Goal: Entertainment & Leisure: Browse casually

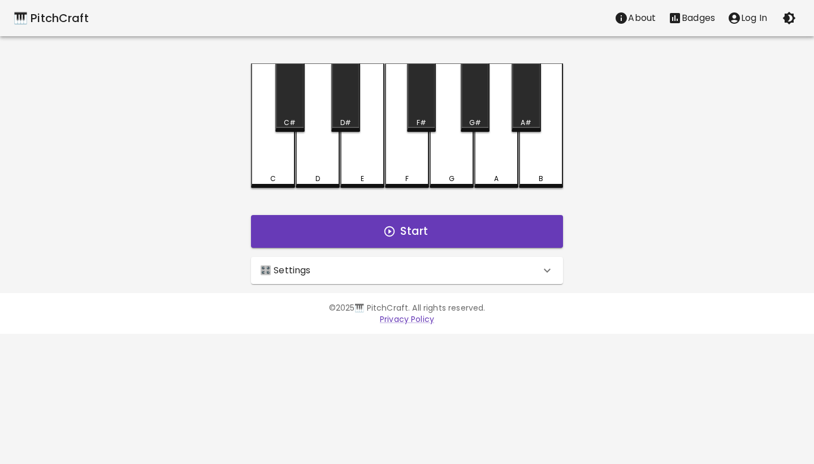
click at [448, 240] on button "Start Playing" at bounding box center [483, 240] width 149 height 21
click at [426, 278] on div "🎛️ Settings" at bounding box center [407, 270] width 312 height 27
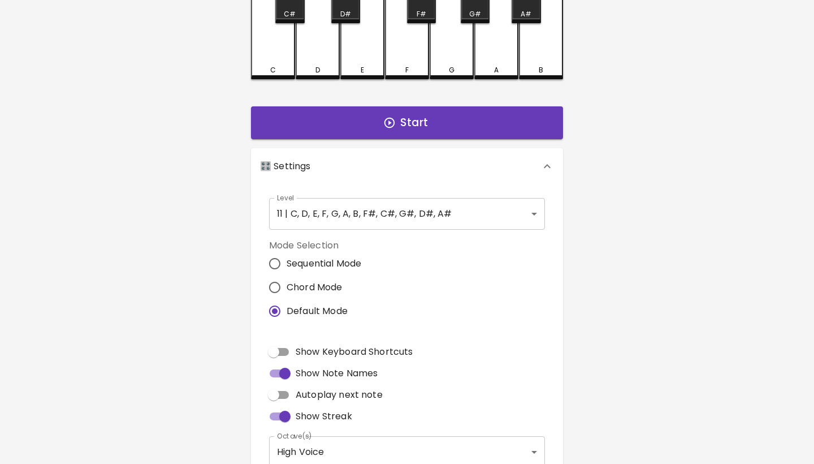
click at [329, 282] on span "Chord Mode" at bounding box center [315, 288] width 56 height 14
click at [287, 282] on input "Chord Mode" at bounding box center [275, 287] width 24 height 24
radio input "true"
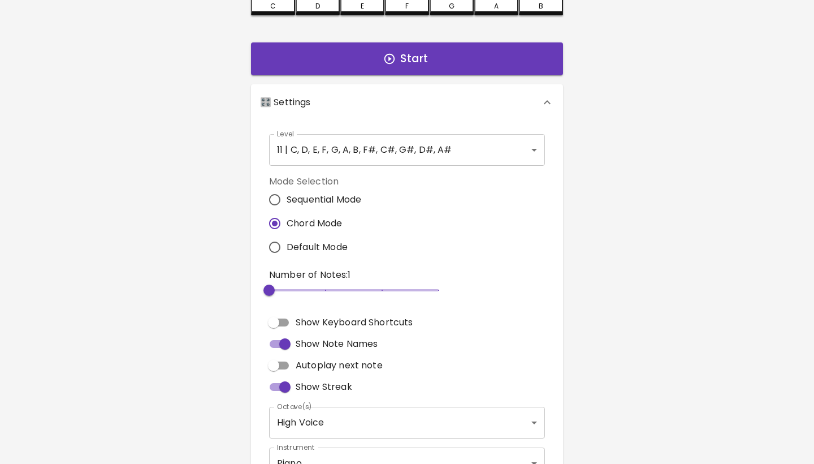
scroll to position [207, 0]
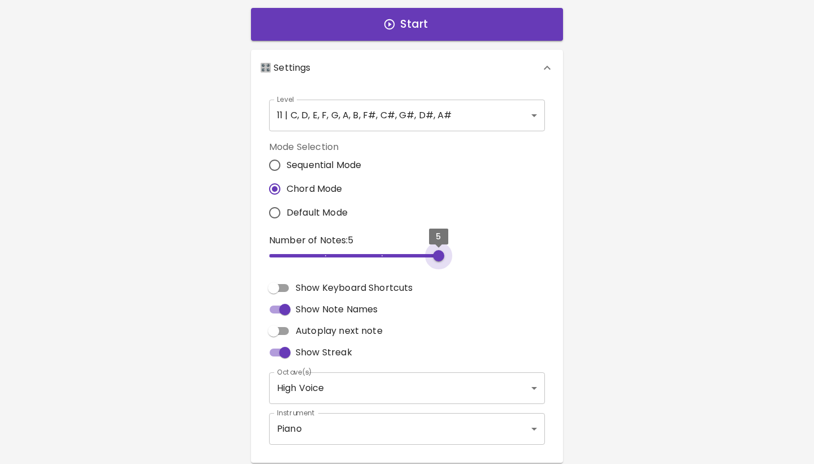
drag, startPoint x: 320, startPoint y: 253, endPoint x: 455, endPoint y: 254, distance: 135.2
click at [455, 254] on div "Number of Notes: 5 5" at bounding box center [407, 251] width 285 height 44
drag, startPoint x: 411, startPoint y: 255, endPoint x: 485, endPoint y: 257, distance: 74.7
click at [485, 257] on div "Number of Notes: 5 5" at bounding box center [407, 251] width 285 height 44
type input "3"
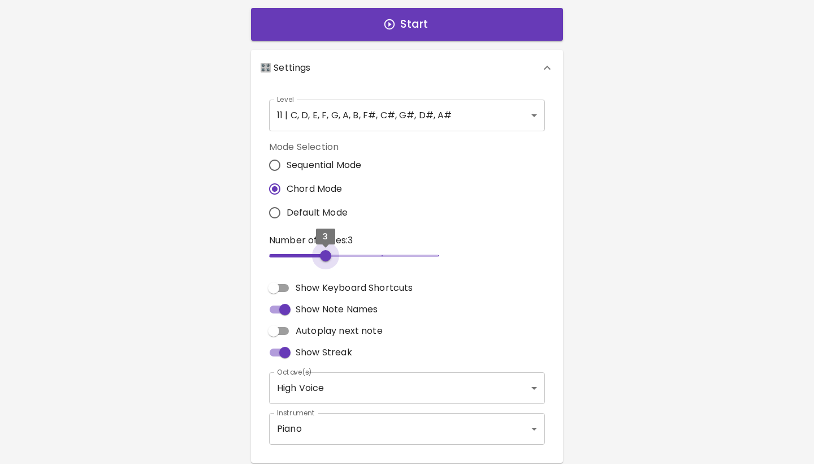
drag, startPoint x: 440, startPoint y: 257, endPoint x: 331, endPoint y: 255, distance: 108.6
click at [331, 255] on span "3" at bounding box center [325, 255] width 11 height 11
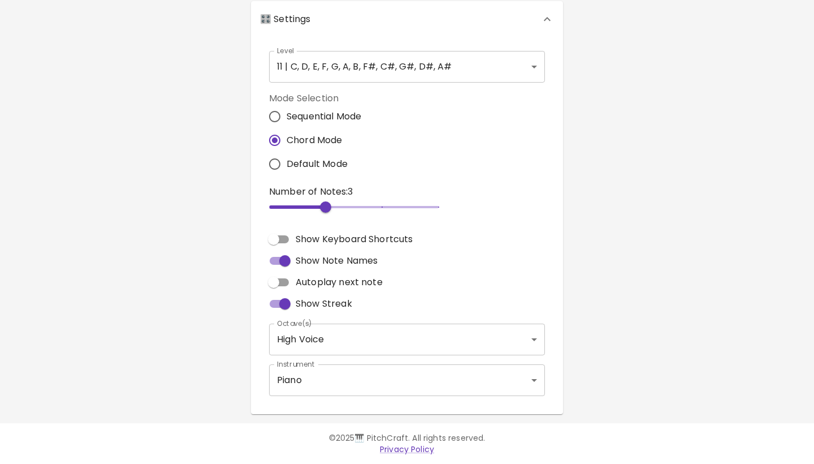
scroll to position [255, 0]
click at [333, 351] on body "🎹 PitchCraft About Badges Log In C C# D D# E F F# G G# A A# B Start 🎛️ Settings…" at bounding box center [407, 104] width 814 height 719
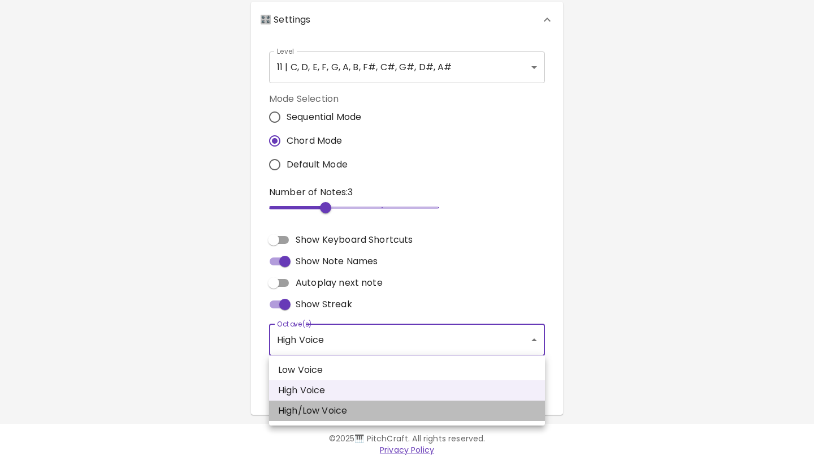
click at [337, 411] on li "High/Low Voice" at bounding box center [407, 410] width 276 height 20
type input "3,4"
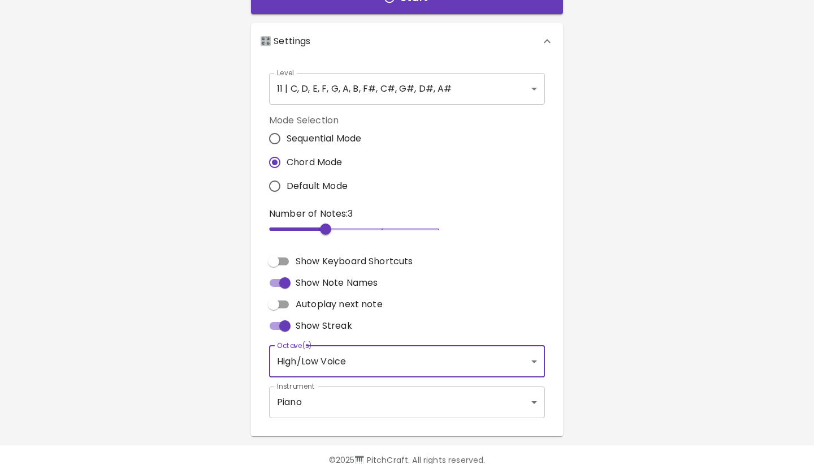
scroll to position [226, 0]
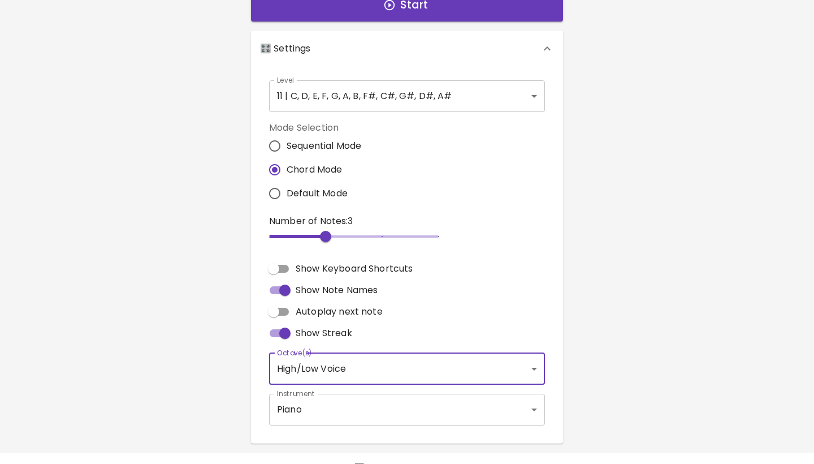
click at [346, 412] on body "🎹 PitchCraft About Badges Log In C C# D D# E F F# G G# A A# B Start 🎛️ Settings…" at bounding box center [407, 133] width 814 height 719
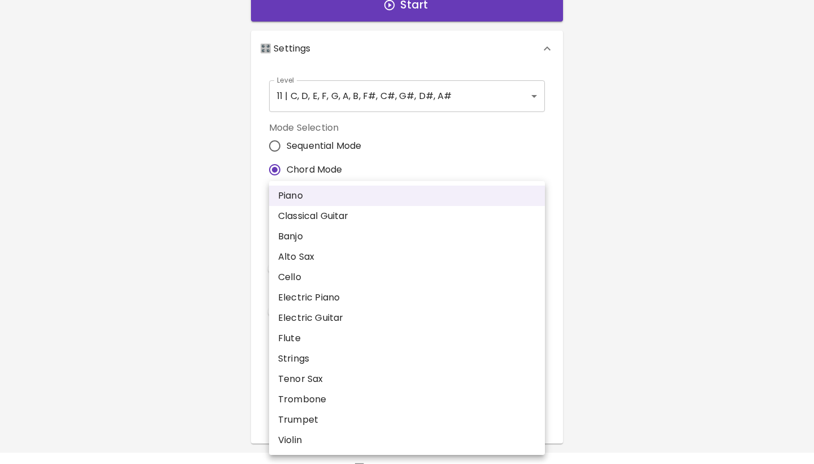
click at [235, 347] on div at bounding box center [407, 232] width 814 height 464
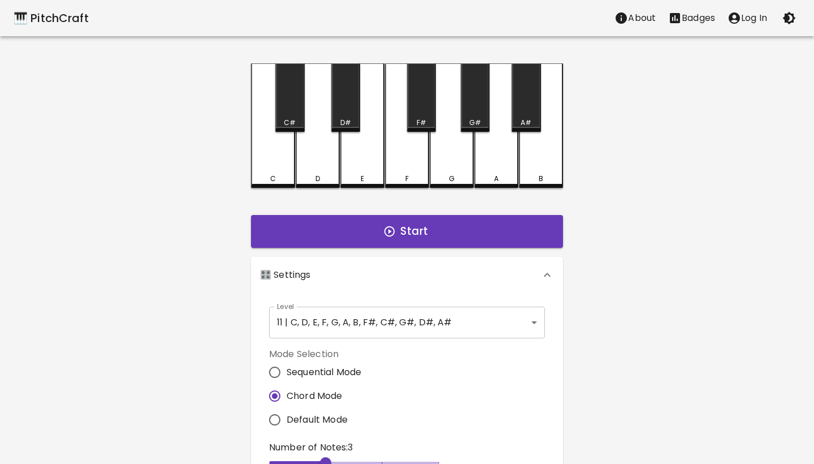
scroll to position [0, 0]
click at [351, 240] on button "Start" at bounding box center [407, 231] width 312 height 33
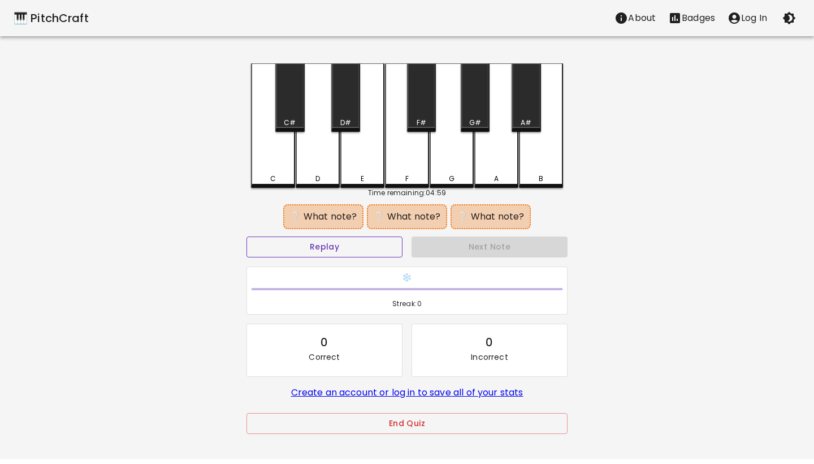
click at [364, 249] on button "Replay" at bounding box center [325, 246] width 156 height 21
click at [365, 175] on div "E" at bounding box center [363, 179] width 42 height 10
click at [502, 165] on div "A" at bounding box center [497, 125] width 44 height 124
click at [294, 109] on div "C#" at bounding box center [289, 97] width 29 height 68
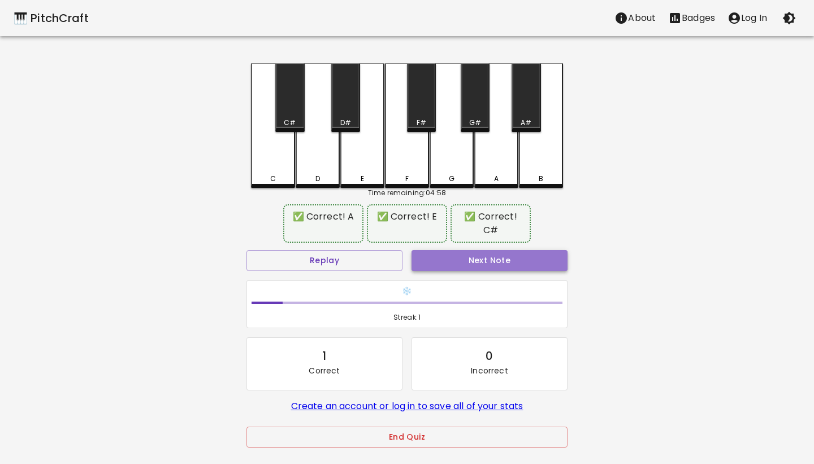
click at [445, 253] on button "Next Note" at bounding box center [490, 260] width 156 height 21
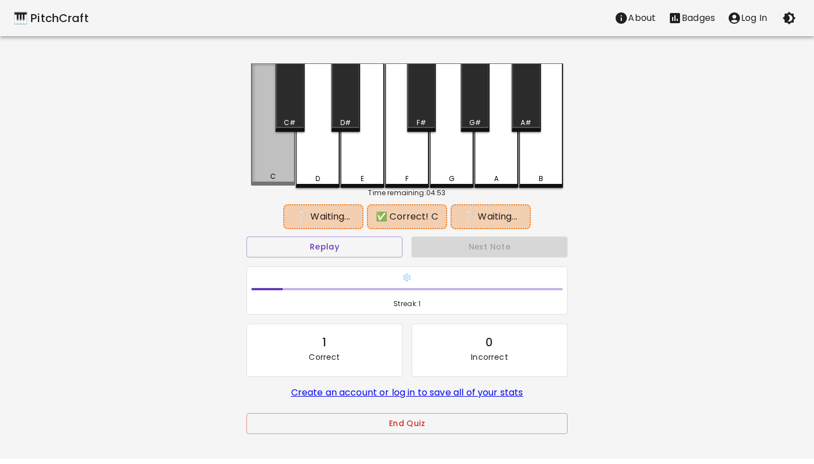
click at [273, 161] on div "C" at bounding box center [273, 124] width 44 height 122
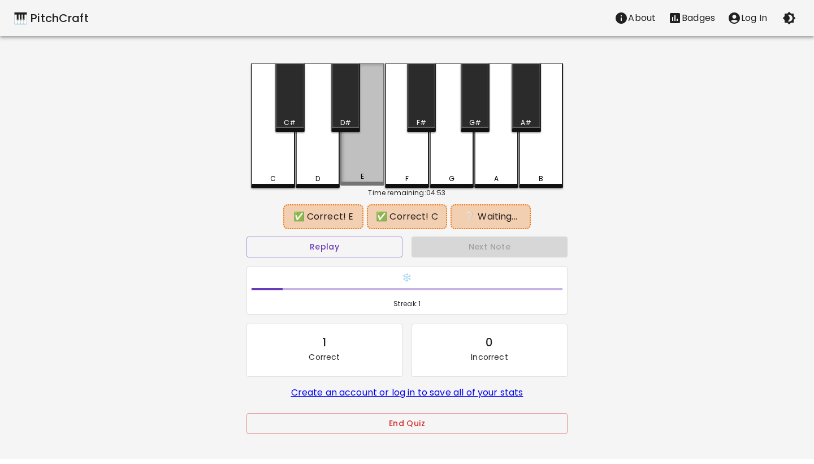
click at [369, 168] on div "E" at bounding box center [362, 124] width 44 height 122
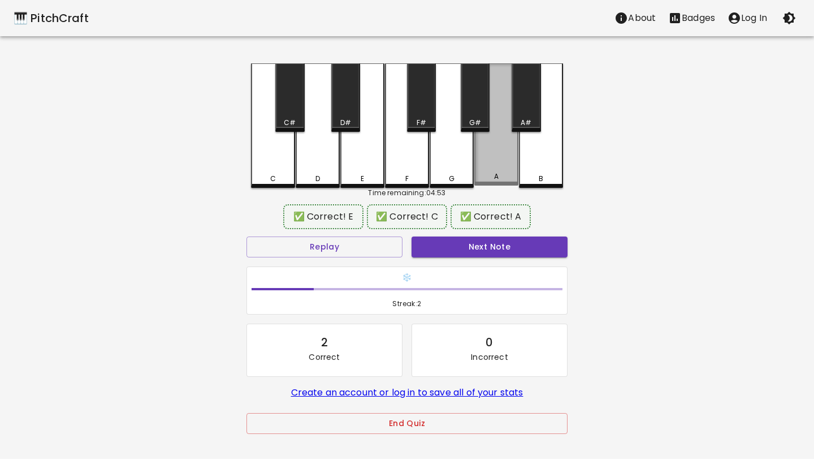
click at [494, 171] on div "A" at bounding box center [497, 124] width 44 height 122
click at [468, 252] on button "Next Note" at bounding box center [490, 246] width 156 height 21
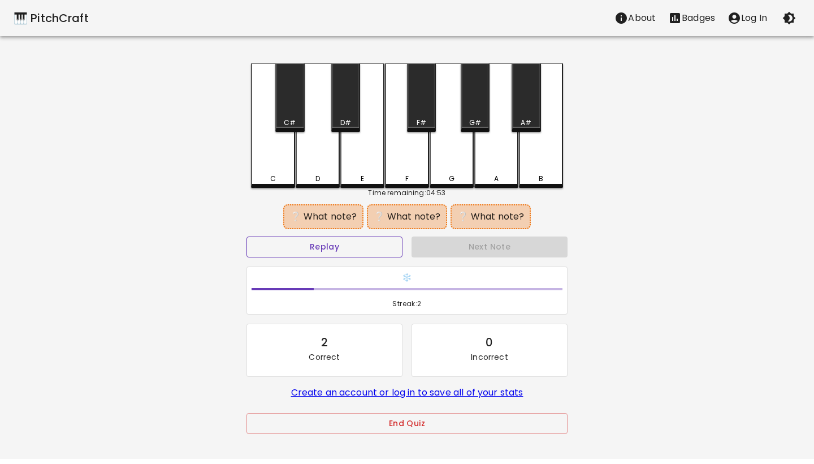
click at [394, 251] on button "Replay" at bounding box center [325, 246] width 156 height 21
click at [273, 163] on div "C" at bounding box center [273, 125] width 44 height 124
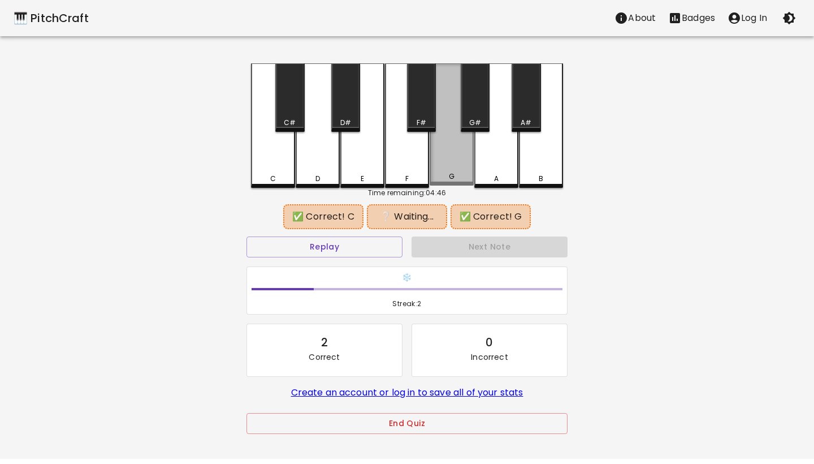
click at [455, 158] on div "G" at bounding box center [452, 124] width 44 height 122
click at [466, 120] on div "G#" at bounding box center [475, 123] width 27 height 10
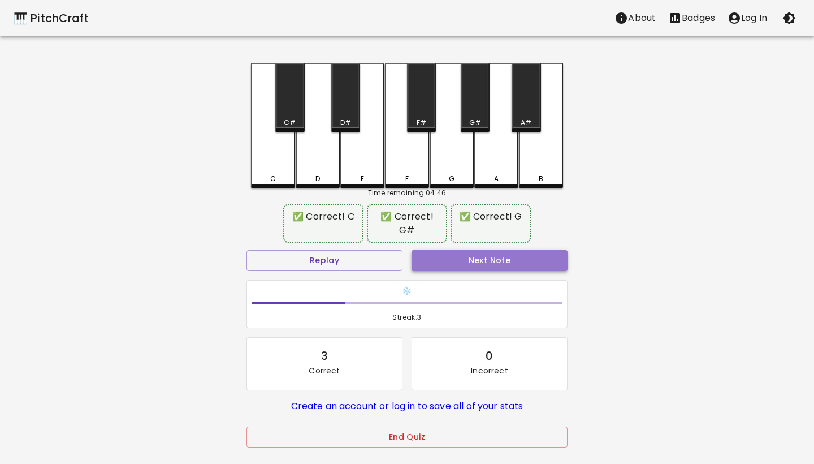
click at [466, 251] on button "Next Note" at bounding box center [490, 260] width 156 height 21
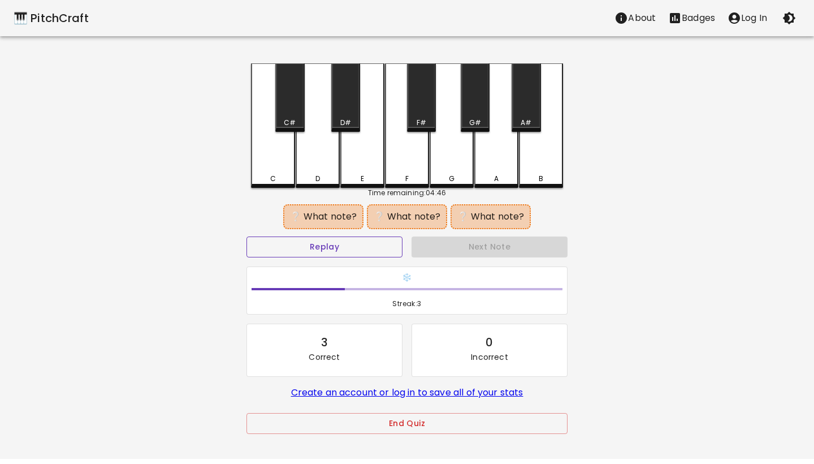
click at [387, 250] on button "Replay" at bounding box center [325, 246] width 156 height 21
click at [387, 249] on button "Replay" at bounding box center [325, 246] width 156 height 21
click at [423, 119] on div "F#" at bounding box center [422, 123] width 10 height 10
click at [525, 114] on div "A#" at bounding box center [526, 97] width 29 height 68
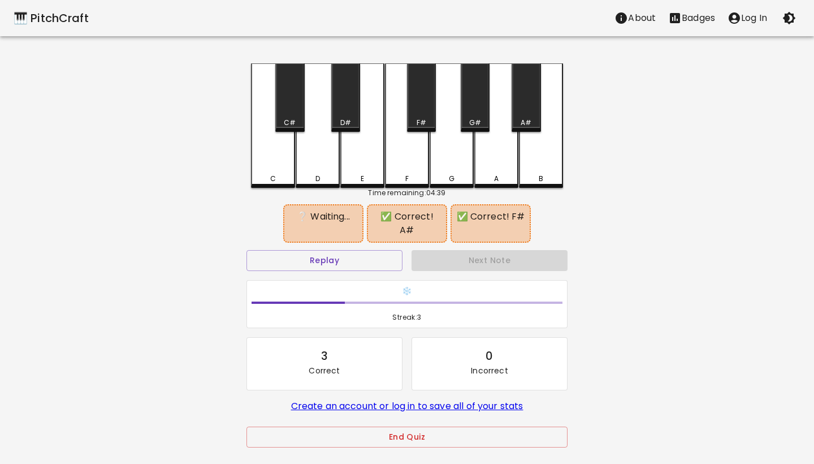
click at [506, 154] on div "A" at bounding box center [497, 125] width 44 height 124
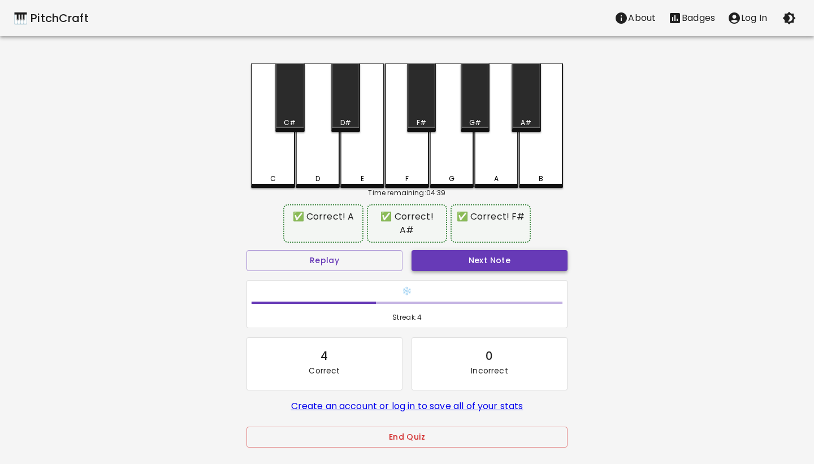
click at [480, 250] on button "Next Note" at bounding box center [490, 260] width 156 height 21
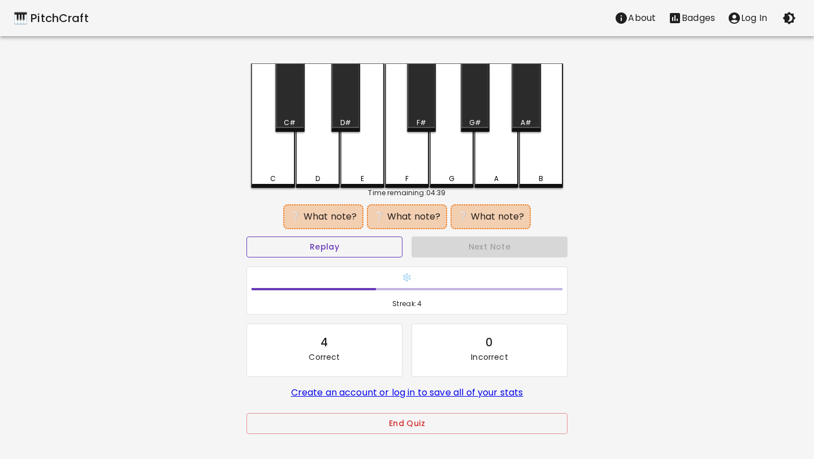
click at [399, 253] on button "Replay" at bounding box center [325, 246] width 156 height 21
click at [396, 252] on button "Replay" at bounding box center [325, 246] width 156 height 21
click at [294, 119] on div "C#" at bounding box center [290, 123] width 12 height 10
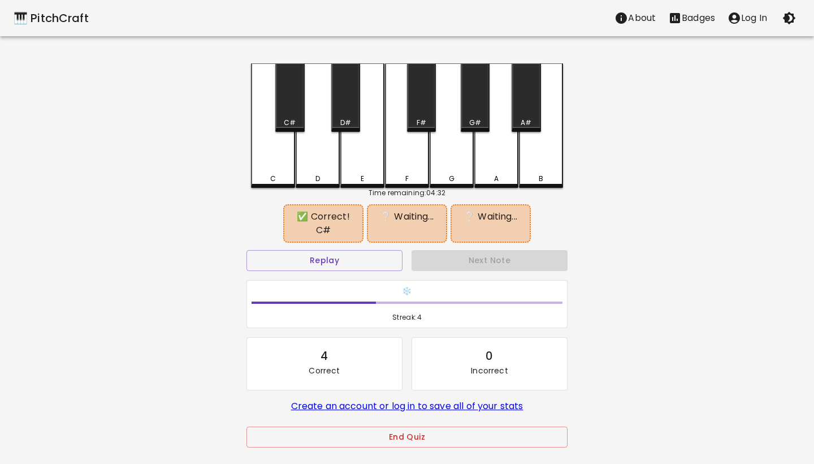
click at [314, 159] on div "D" at bounding box center [318, 125] width 44 height 124
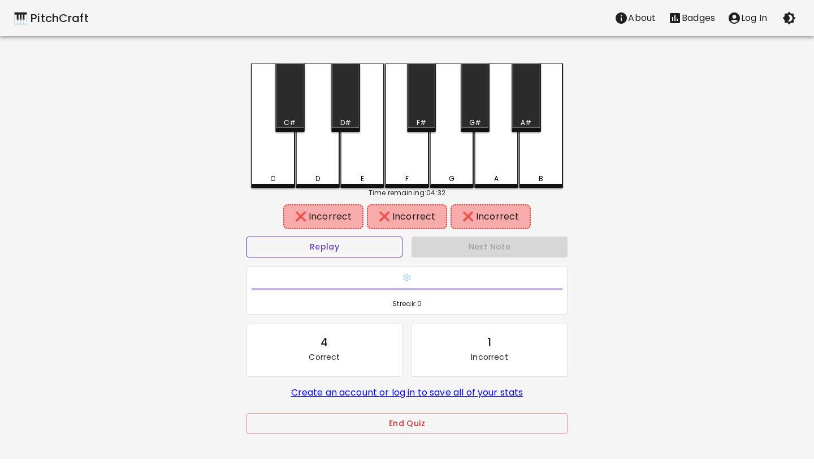
click at [316, 247] on button "Replay" at bounding box center [325, 246] width 156 height 21
click at [280, 155] on div "C" at bounding box center [273, 125] width 44 height 124
click at [290, 111] on div "C#" at bounding box center [289, 97] width 29 height 68
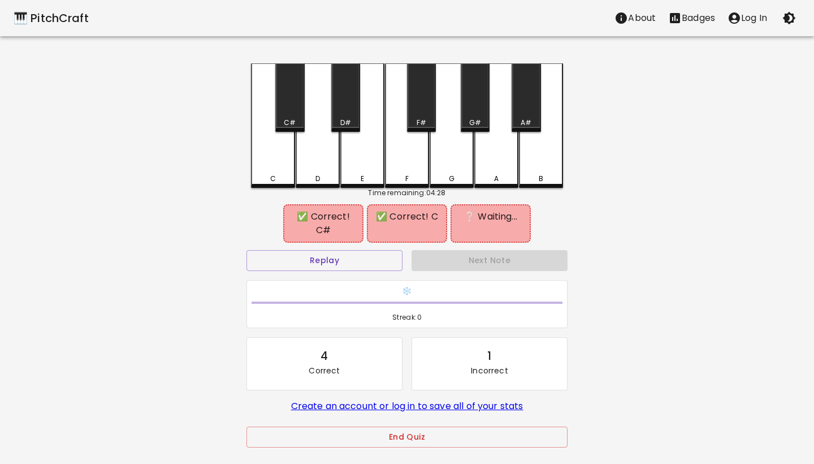
click at [473, 105] on div "G#" at bounding box center [475, 97] width 29 height 68
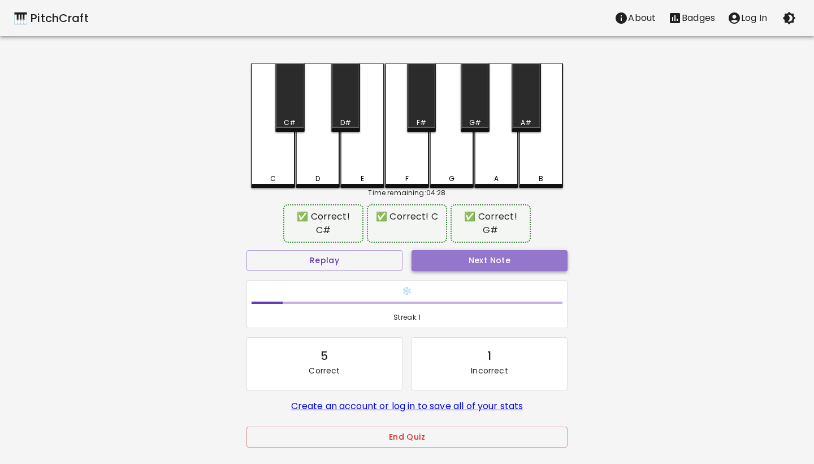
click at [465, 265] on button "Next Note" at bounding box center [490, 260] width 156 height 21
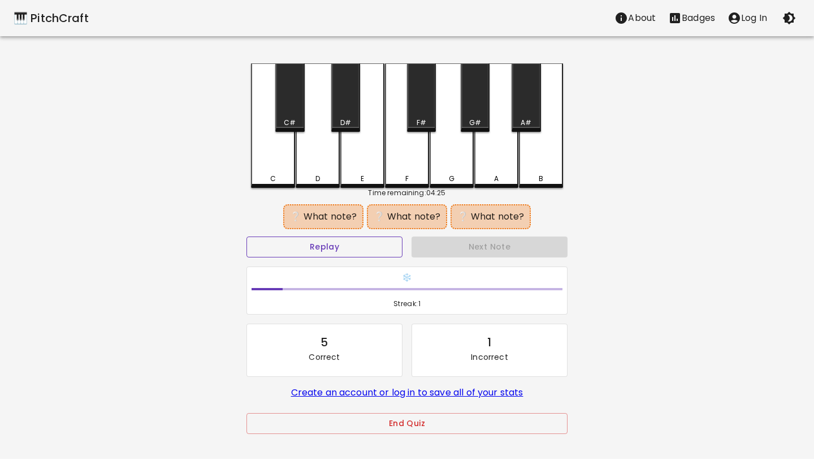
click at [388, 251] on button "Replay" at bounding box center [325, 246] width 156 height 21
click at [351, 121] on div "D#" at bounding box center [346, 123] width 27 height 10
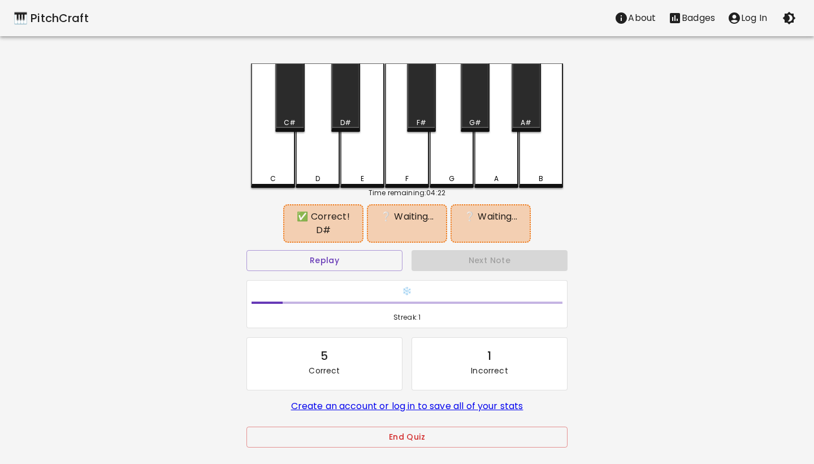
click at [481, 121] on div "G#" at bounding box center [475, 123] width 27 height 10
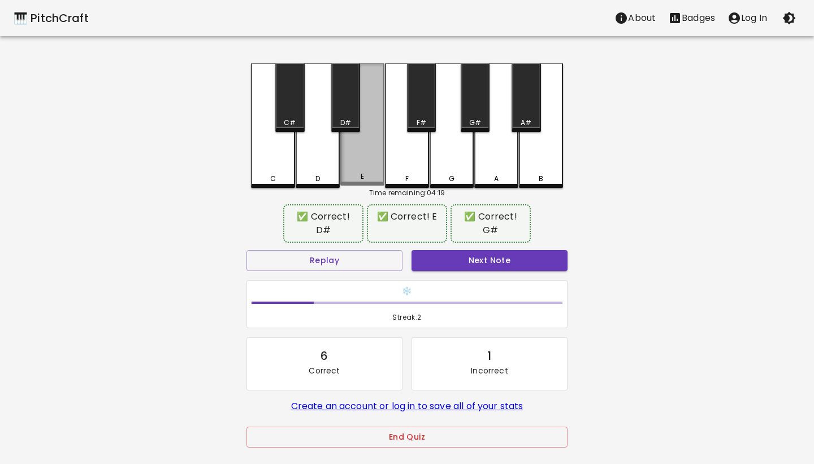
click at [359, 180] on div "E" at bounding box center [363, 176] width 42 height 10
click at [442, 258] on button "Next Note" at bounding box center [490, 260] width 156 height 21
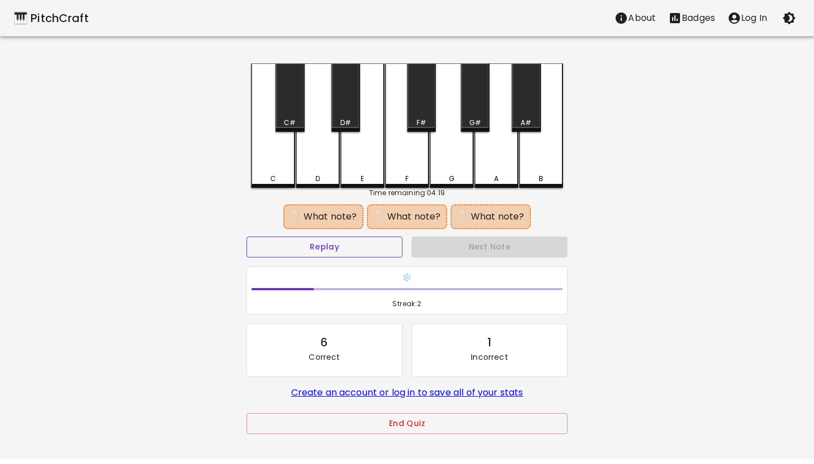
click at [394, 253] on button "Replay" at bounding box center [325, 246] width 156 height 21
click at [391, 251] on button "Replay" at bounding box center [325, 246] width 156 height 21
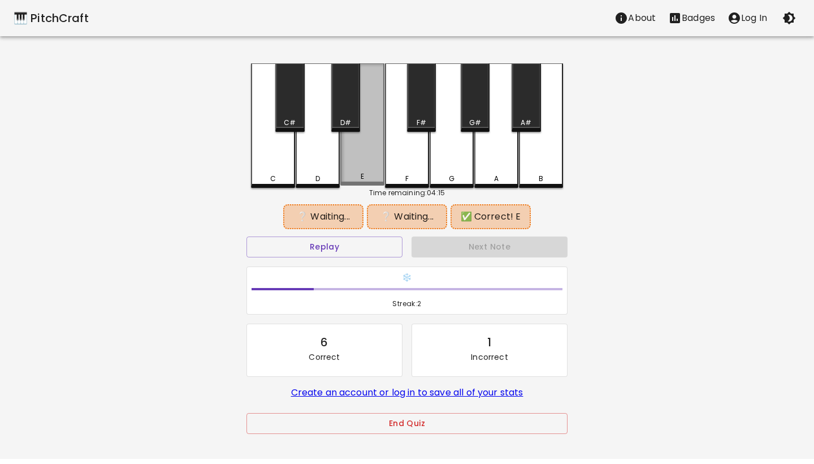
click at [364, 153] on div "E" at bounding box center [362, 124] width 44 height 122
click at [461, 153] on div "G" at bounding box center [452, 125] width 44 height 124
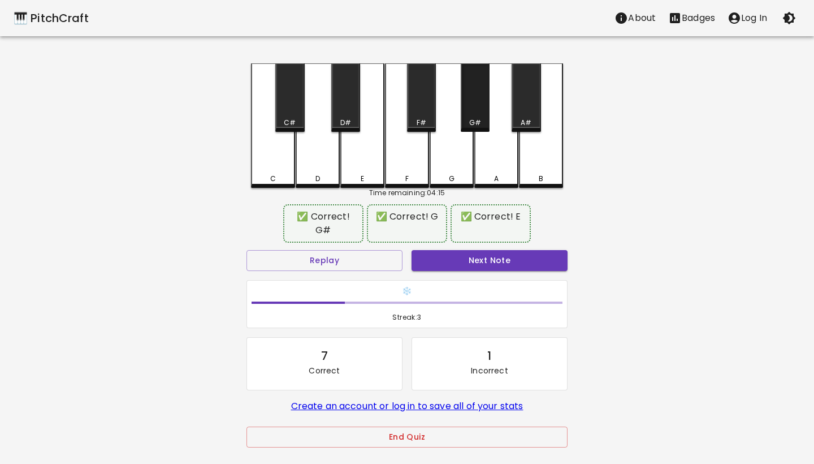
click at [471, 119] on div "G#" at bounding box center [475, 123] width 12 height 10
click at [462, 261] on button "Next Note" at bounding box center [490, 260] width 156 height 21
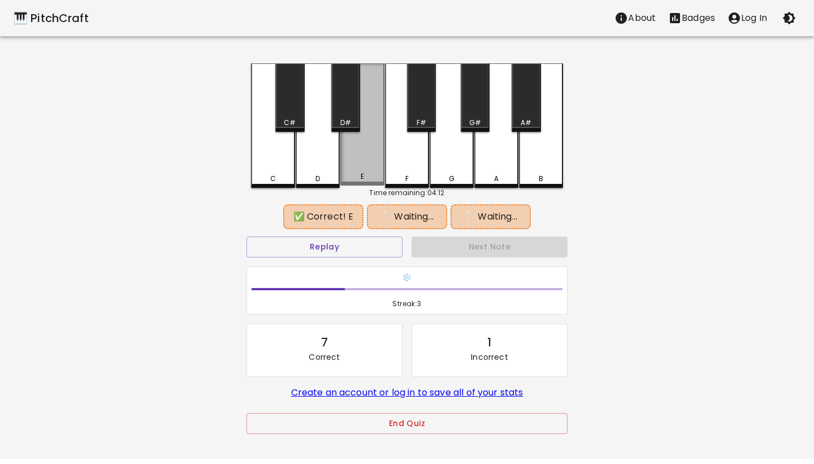
click at [365, 173] on div "E" at bounding box center [362, 124] width 44 height 122
click at [407, 173] on div "F" at bounding box center [407, 125] width 44 height 124
click at [490, 171] on div "A" at bounding box center [497, 125] width 44 height 124
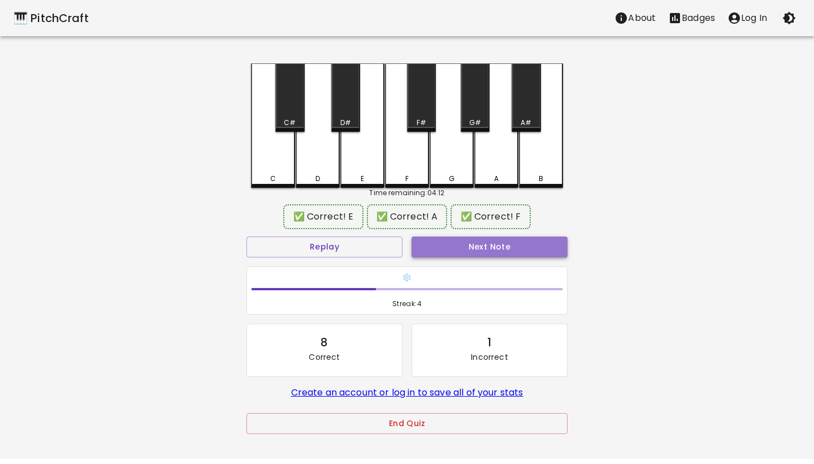
click at [457, 245] on button "Next Note" at bounding box center [490, 246] width 156 height 21
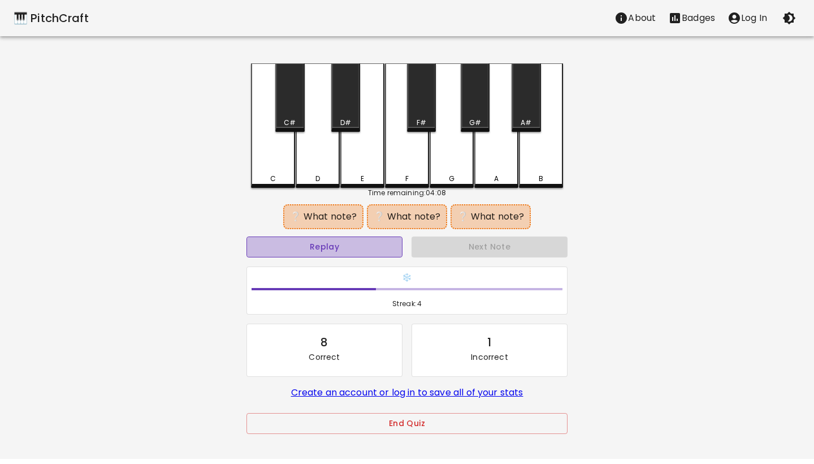
click at [393, 246] on button "Replay" at bounding box center [325, 246] width 156 height 21
click at [270, 171] on div "C" at bounding box center [273, 125] width 44 height 124
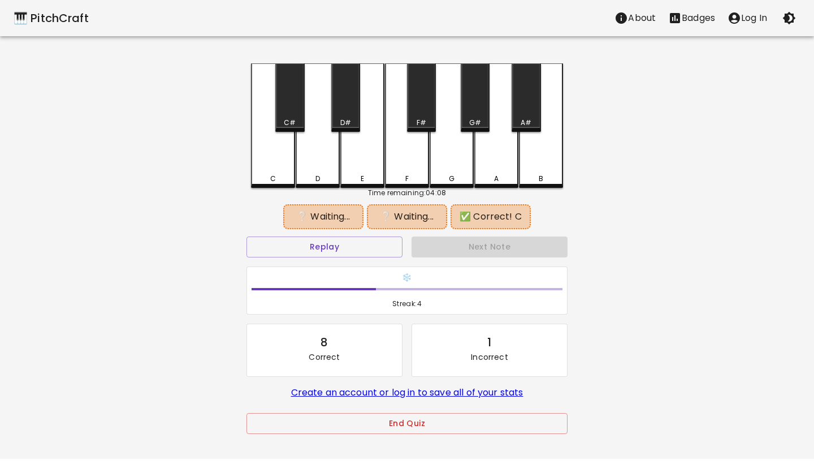
click at [359, 165] on div "E" at bounding box center [362, 125] width 44 height 124
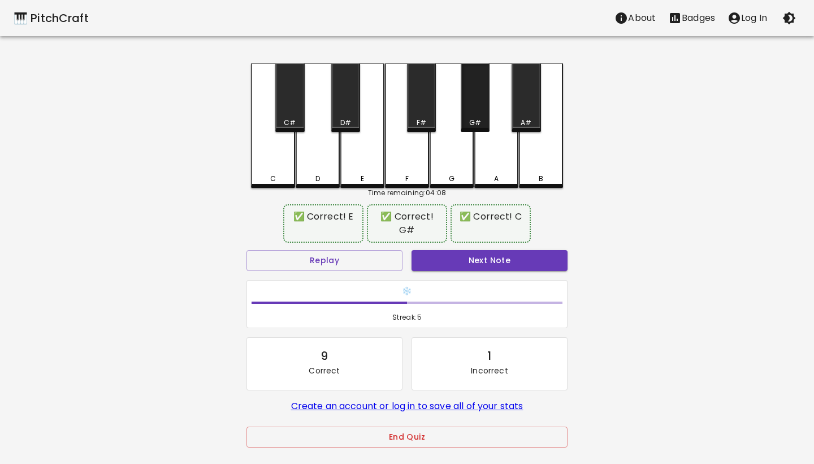
click at [476, 117] on div "G#" at bounding box center [475, 97] width 29 height 68
click at [469, 261] on button "Next Note" at bounding box center [490, 260] width 156 height 21
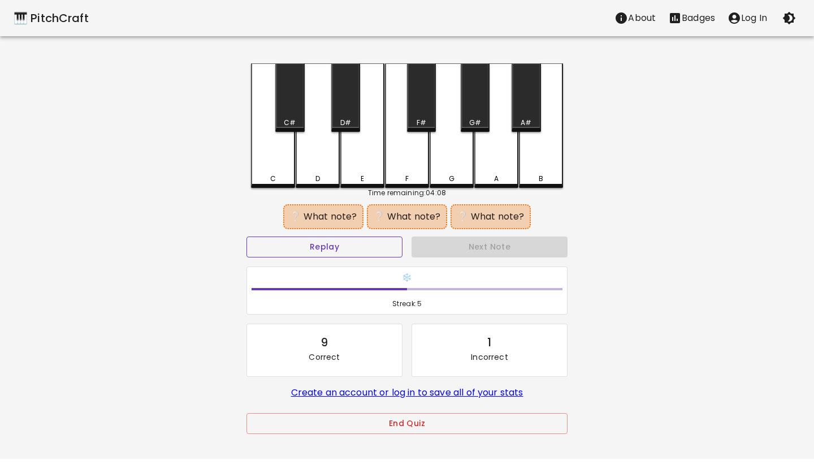
click at [394, 253] on button "Replay" at bounding box center [325, 246] width 156 height 21
click at [337, 242] on button "Replay" at bounding box center [325, 246] width 156 height 21
click at [290, 125] on div "C#" at bounding box center [290, 123] width 12 height 10
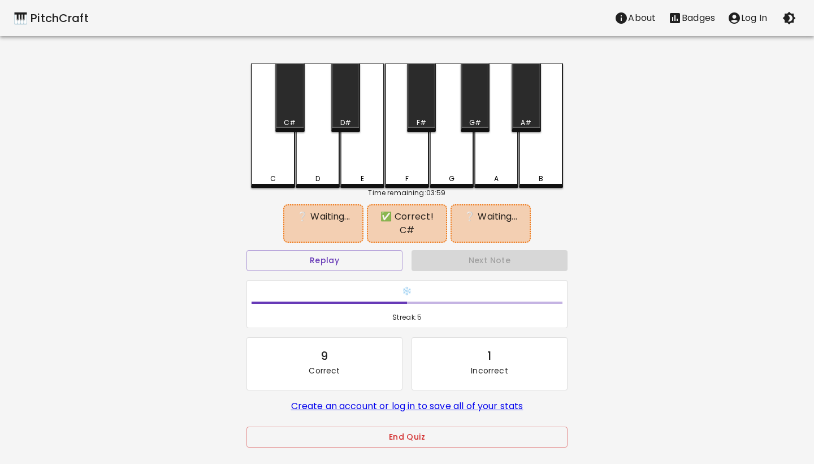
click at [314, 154] on div "D" at bounding box center [318, 125] width 44 height 124
click at [343, 111] on div "D#" at bounding box center [345, 97] width 29 height 68
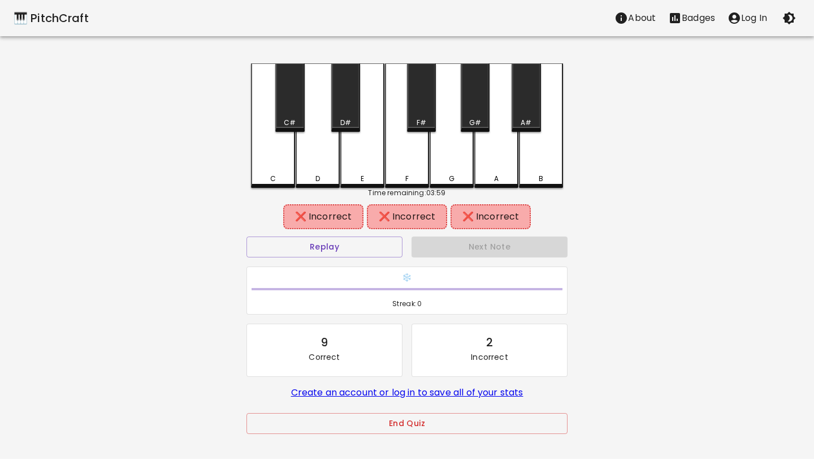
click at [296, 110] on div "C#" at bounding box center [289, 97] width 29 height 68
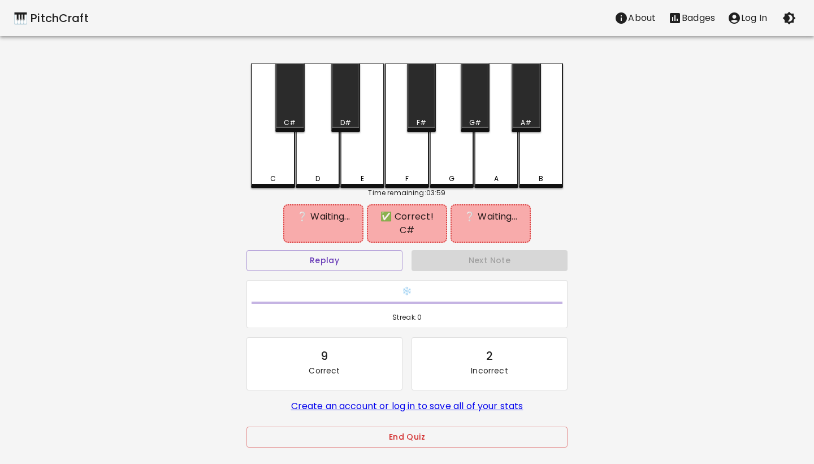
click at [311, 146] on div "D" at bounding box center [318, 125] width 44 height 124
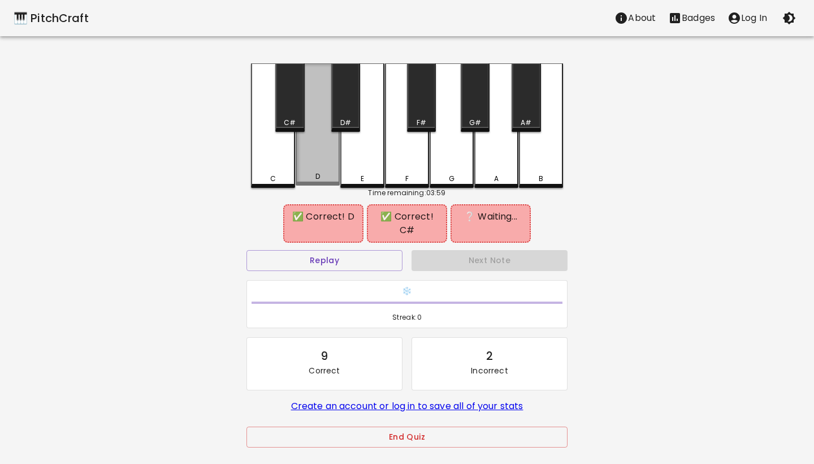
click at [339, 146] on div "D" at bounding box center [318, 124] width 44 height 122
click at [353, 149] on div "E" at bounding box center [362, 125] width 44 height 124
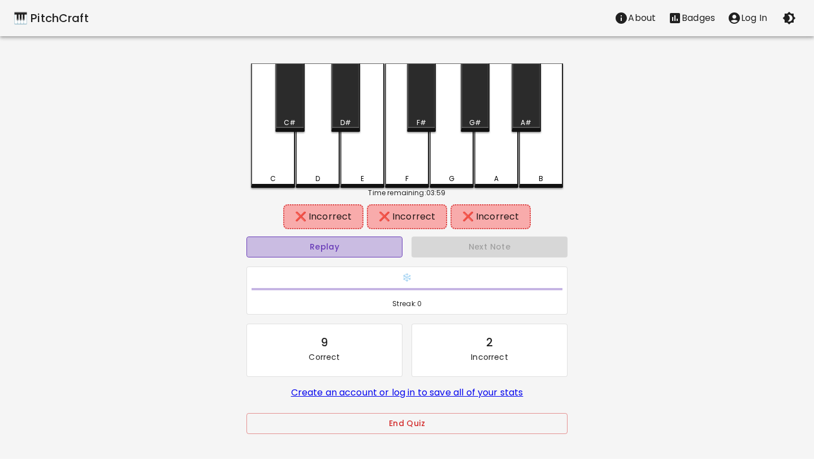
click at [317, 241] on button "Replay" at bounding box center [325, 246] width 156 height 21
click at [337, 241] on button "Replay" at bounding box center [325, 246] width 156 height 21
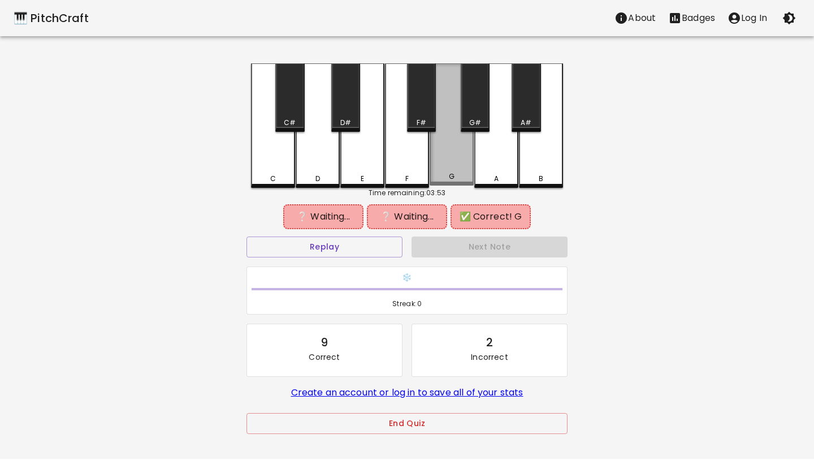
click at [441, 175] on div "G" at bounding box center [452, 176] width 42 height 10
click at [315, 156] on div "D" at bounding box center [318, 125] width 44 height 124
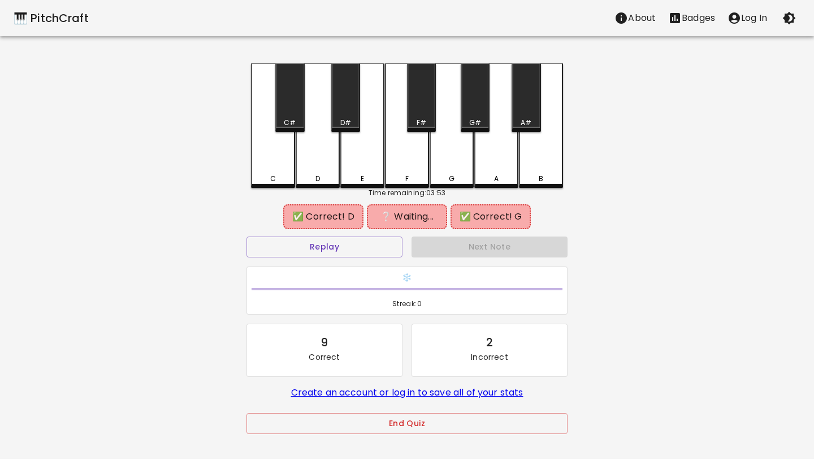
click at [293, 102] on div "C#" at bounding box center [289, 97] width 29 height 68
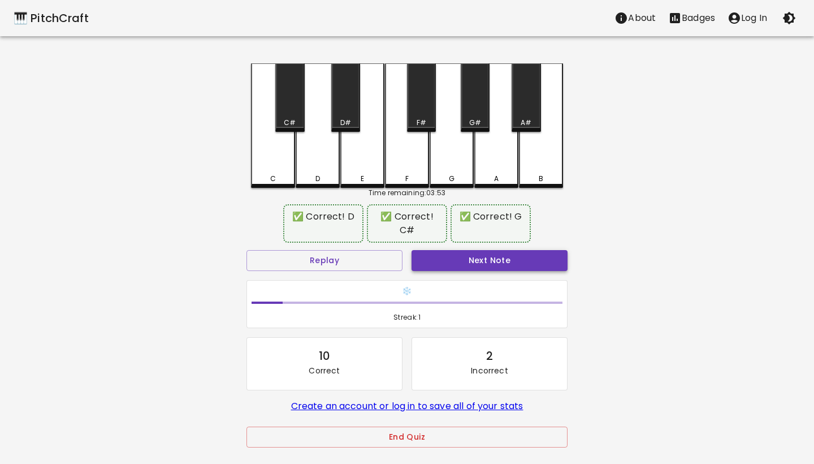
click at [426, 251] on button "Next Note" at bounding box center [490, 260] width 156 height 21
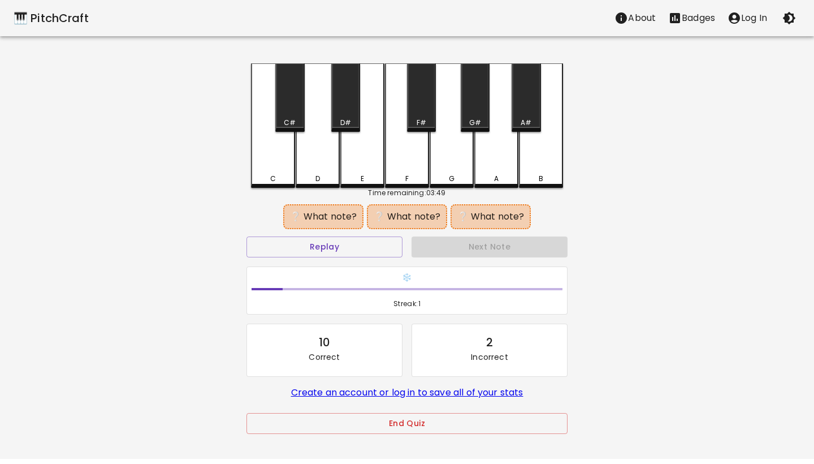
click at [347, 116] on div "D#" at bounding box center [345, 97] width 29 height 68
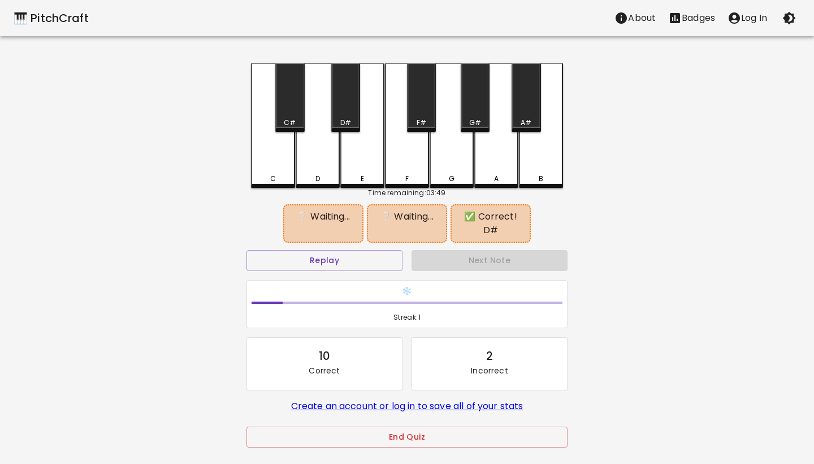
click at [456, 163] on div "G" at bounding box center [452, 125] width 44 height 124
click at [275, 159] on div "C" at bounding box center [273, 125] width 44 height 124
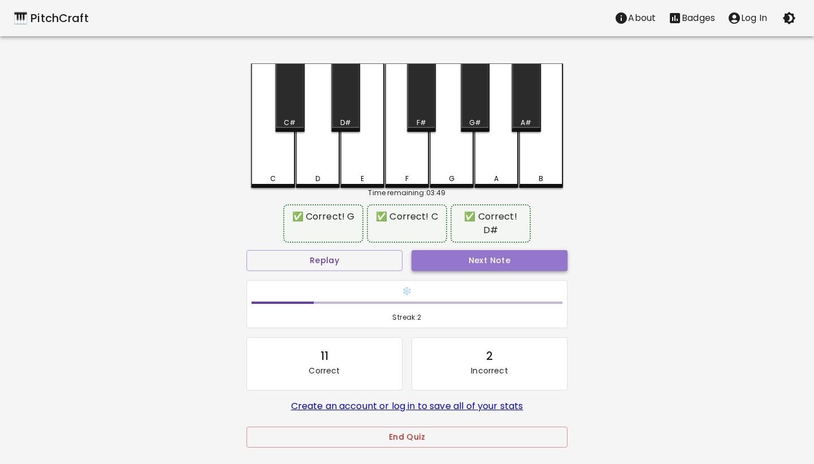
click at [480, 254] on button "Next Note" at bounding box center [490, 260] width 156 height 21
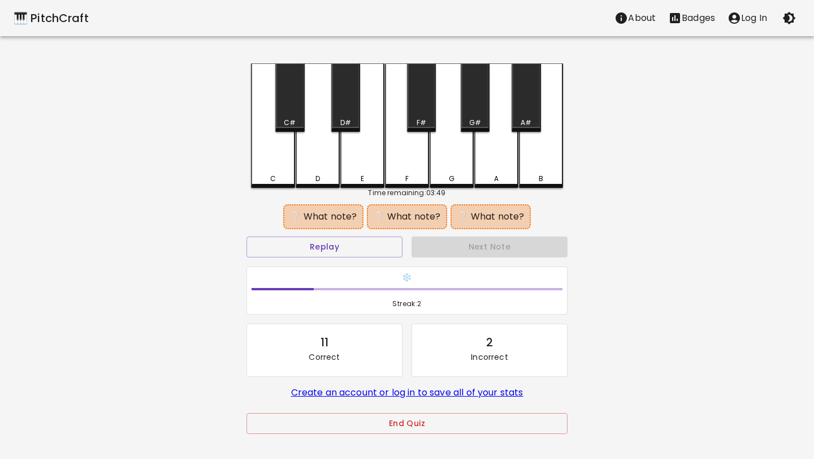
click at [264, 166] on div "C" at bounding box center [273, 125] width 44 height 124
click at [366, 166] on div "E" at bounding box center [362, 125] width 44 height 124
click at [457, 170] on div "G" at bounding box center [452, 125] width 44 height 124
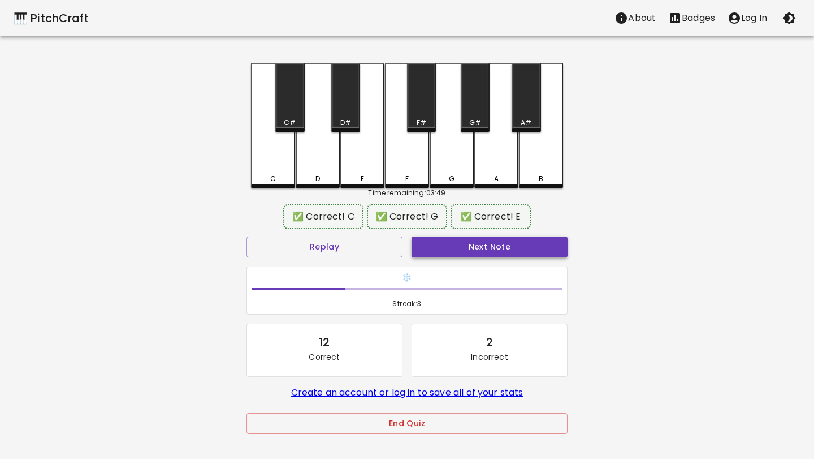
click at [462, 244] on button "Next Note" at bounding box center [490, 246] width 156 height 21
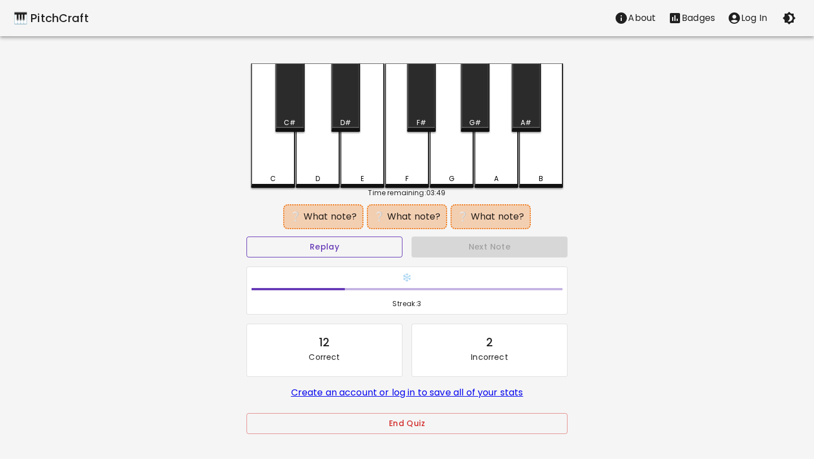
click at [378, 246] on button "Replay" at bounding box center [325, 246] width 156 height 21
click at [422, 122] on div "F#" at bounding box center [422, 123] width 10 height 10
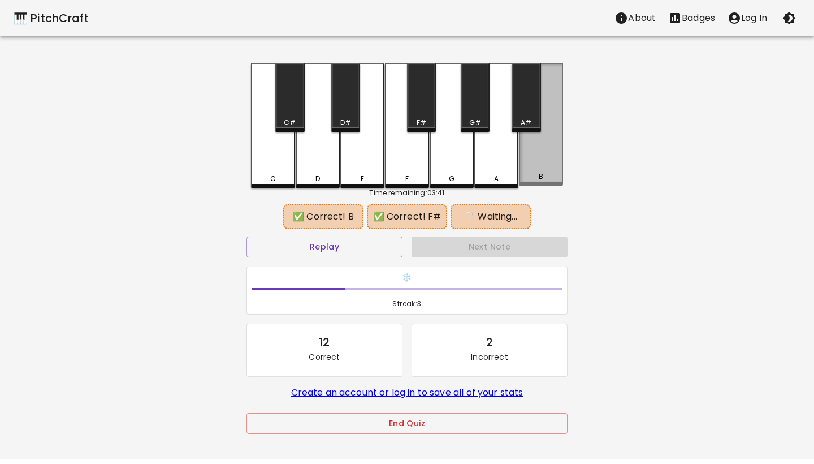
click at [550, 163] on div "B" at bounding box center [541, 124] width 44 height 122
click at [355, 245] on button "Replay" at bounding box center [325, 246] width 156 height 21
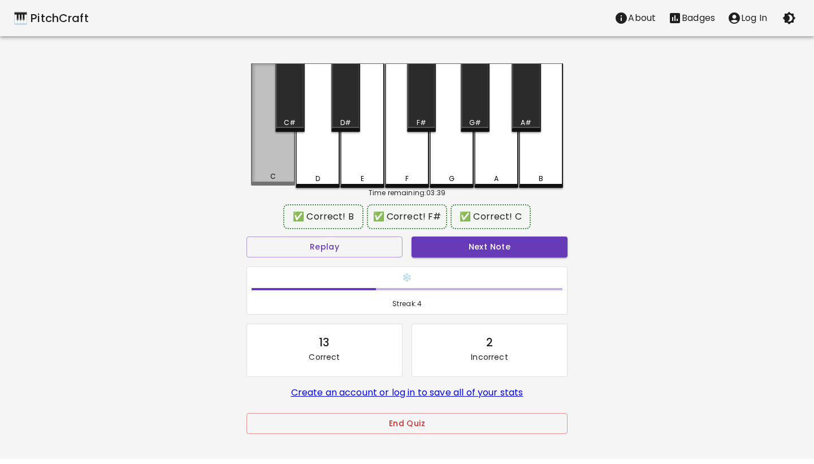
click at [274, 170] on div "C" at bounding box center [273, 124] width 44 height 122
click at [459, 249] on button "Next Note" at bounding box center [490, 246] width 156 height 21
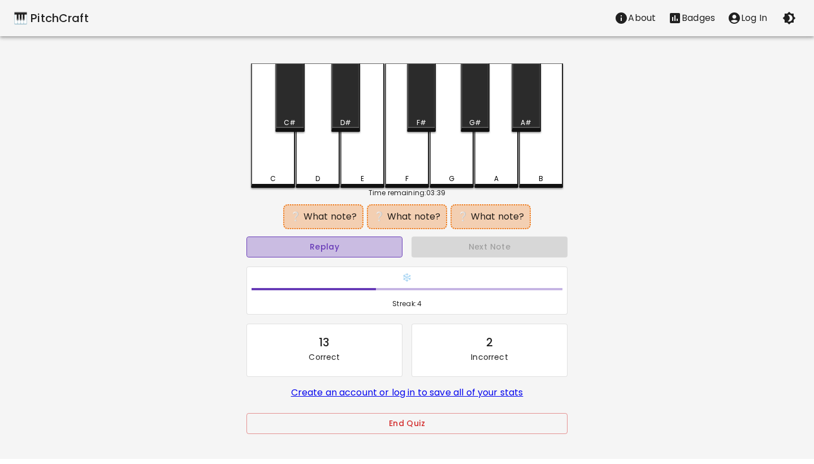
click at [338, 247] on button "Replay" at bounding box center [325, 246] width 156 height 21
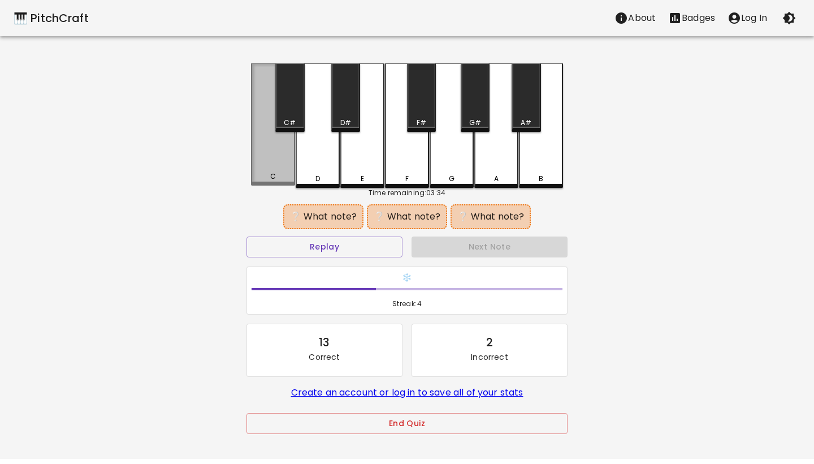
click at [281, 175] on div "C" at bounding box center [273, 176] width 42 height 10
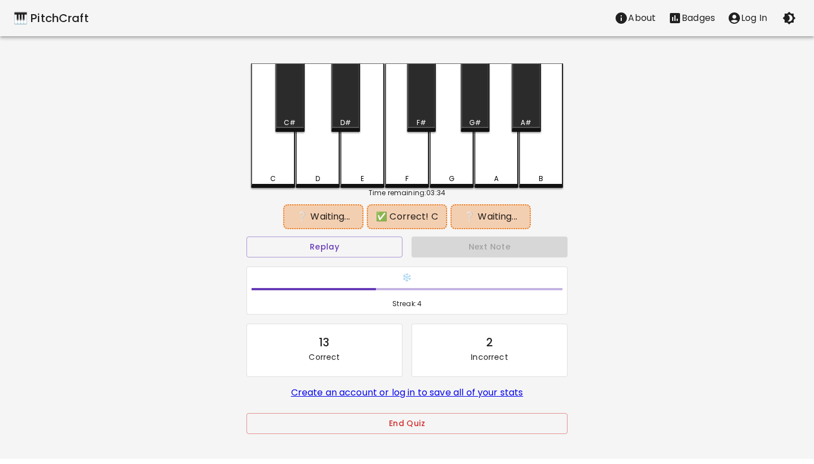
click at [326, 175] on div "D" at bounding box center [318, 179] width 42 height 10
click at [448, 175] on div "G" at bounding box center [452, 179] width 42 height 10
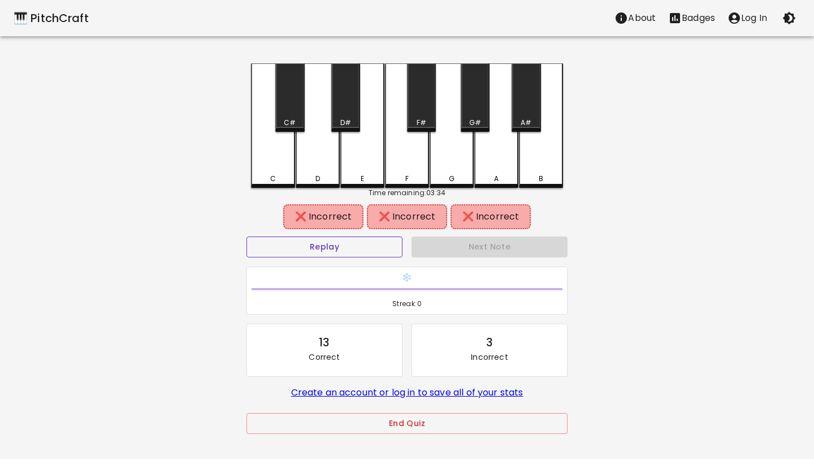
click at [321, 247] on button "Replay" at bounding box center [325, 246] width 156 height 21
click at [277, 160] on div "C" at bounding box center [273, 125] width 44 height 124
click at [332, 160] on div "D" at bounding box center [318, 125] width 44 height 124
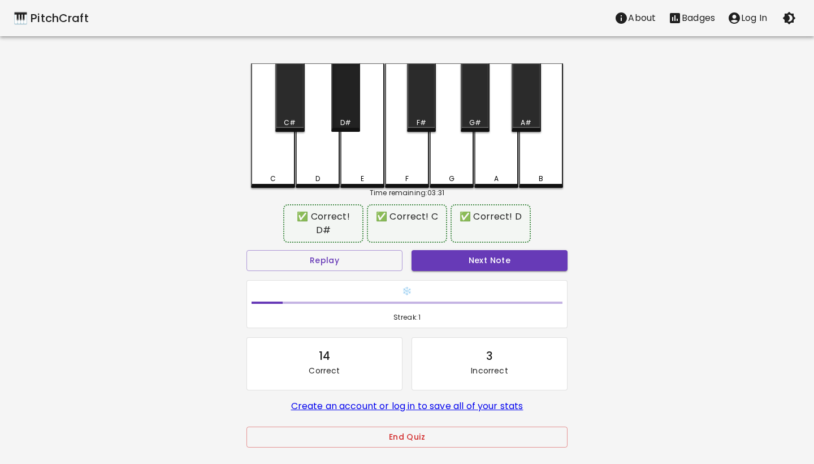
click at [347, 112] on div "D#" at bounding box center [345, 97] width 29 height 68
click at [455, 250] on button "Next Note" at bounding box center [490, 260] width 156 height 21
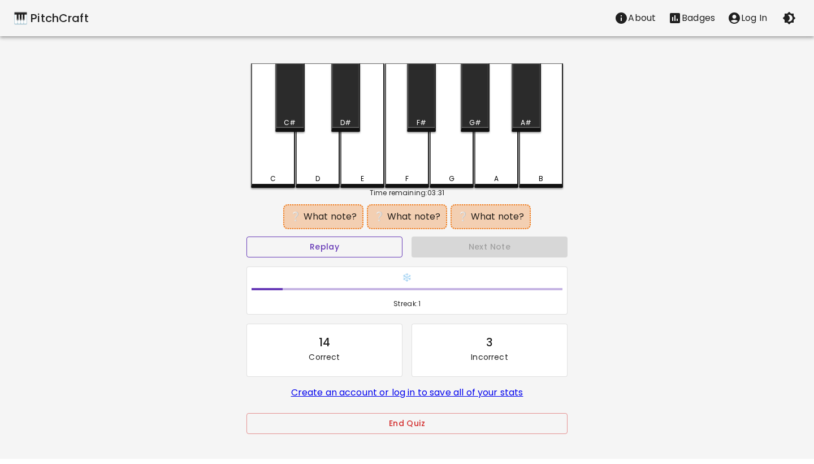
click at [372, 240] on button "Replay" at bounding box center [325, 246] width 156 height 21
click at [475, 162] on div "A" at bounding box center [497, 125] width 44 height 124
click at [524, 162] on div "B" at bounding box center [541, 125] width 44 height 124
click at [347, 114] on div "D#" at bounding box center [345, 97] width 29 height 68
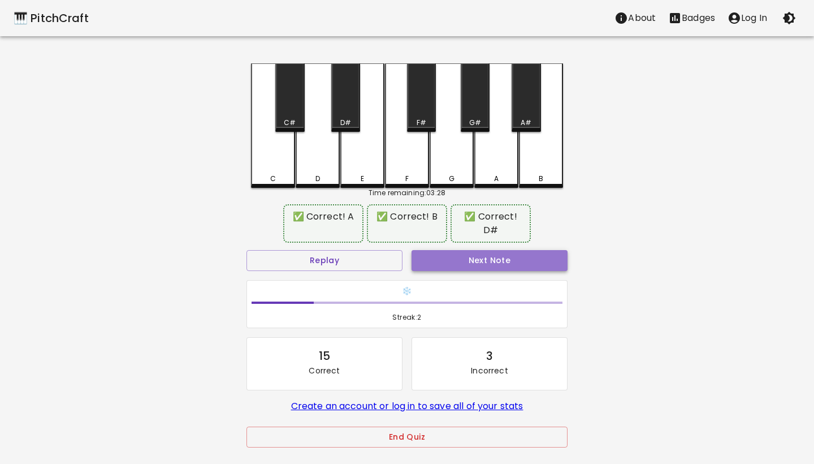
click at [473, 250] on button "Next Note" at bounding box center [490, 260] width 156 height 21
